Goal: Find specific page/section: Find specific page/section

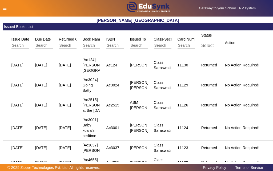
scroll to position [134, 0]
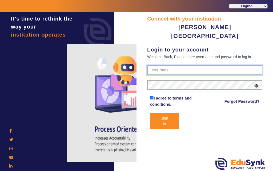
type input "7685859009"
click at [220, 65] on input "7685859009" at bounding box center [204, 70] width 115 height 10
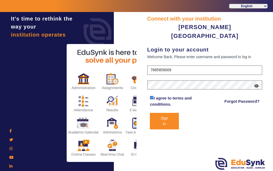
click at [171, 113] on button "Sign In" at bounding box center [164, 121] width 29 height 17
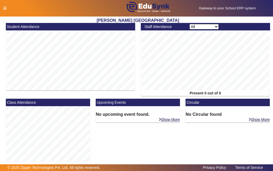
drag, startPoint x: 2, startPoint y: 7, endPoint x: 8, endPoint y: 4, distance: 6.5
click at [6, 6] on div at bounding box center [57, 9] width 114 height 6
click at [5, 8] on icon at bounding box center [4, 8] width 3 height 4
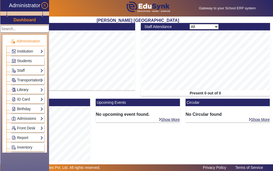
click at [31, 90] on link "Library" at bounding box center [27, 90] width 32 height 6
